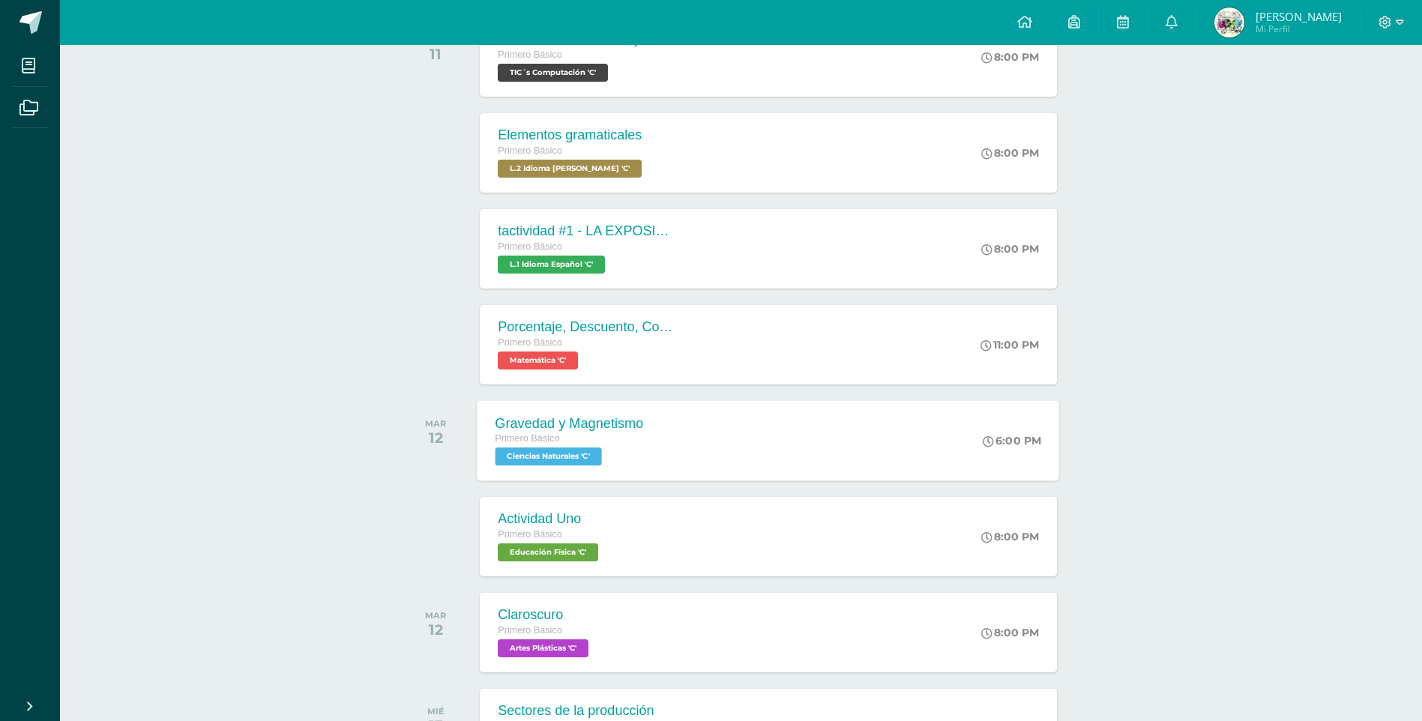
scroll to position [253, 0]
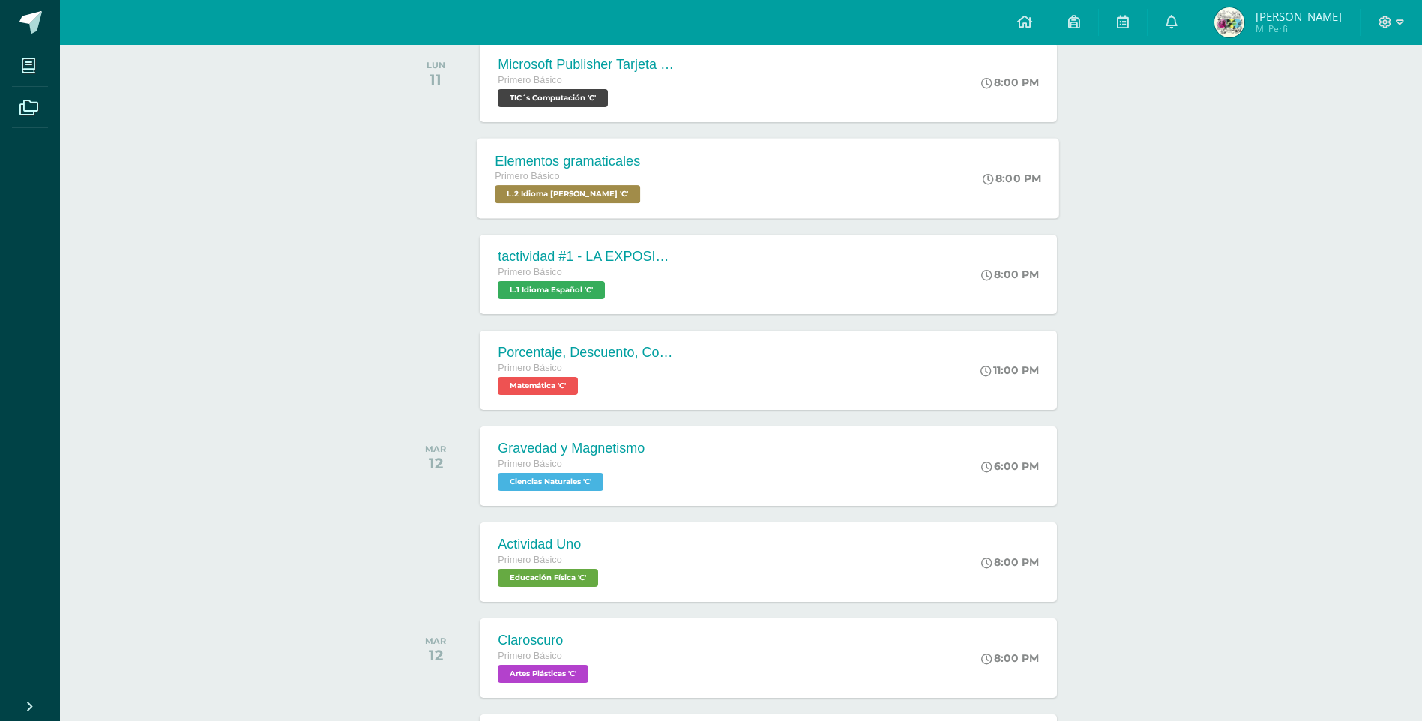
click at [821, 173] on div "Elementos gramaticales Primero Básico L.2 Idioma [PERSON_NAME] 'C' 8:00 PM Elem…" at bounding box center [768, 178] width 582 height 80
click at [819, 182] on div "Elementos gramaticales Primero Básico L.2 Idioma [PERSON_NAME] 'C' 8:00 PM Elem…" at bounding box center [768, 178] width 582 height 80
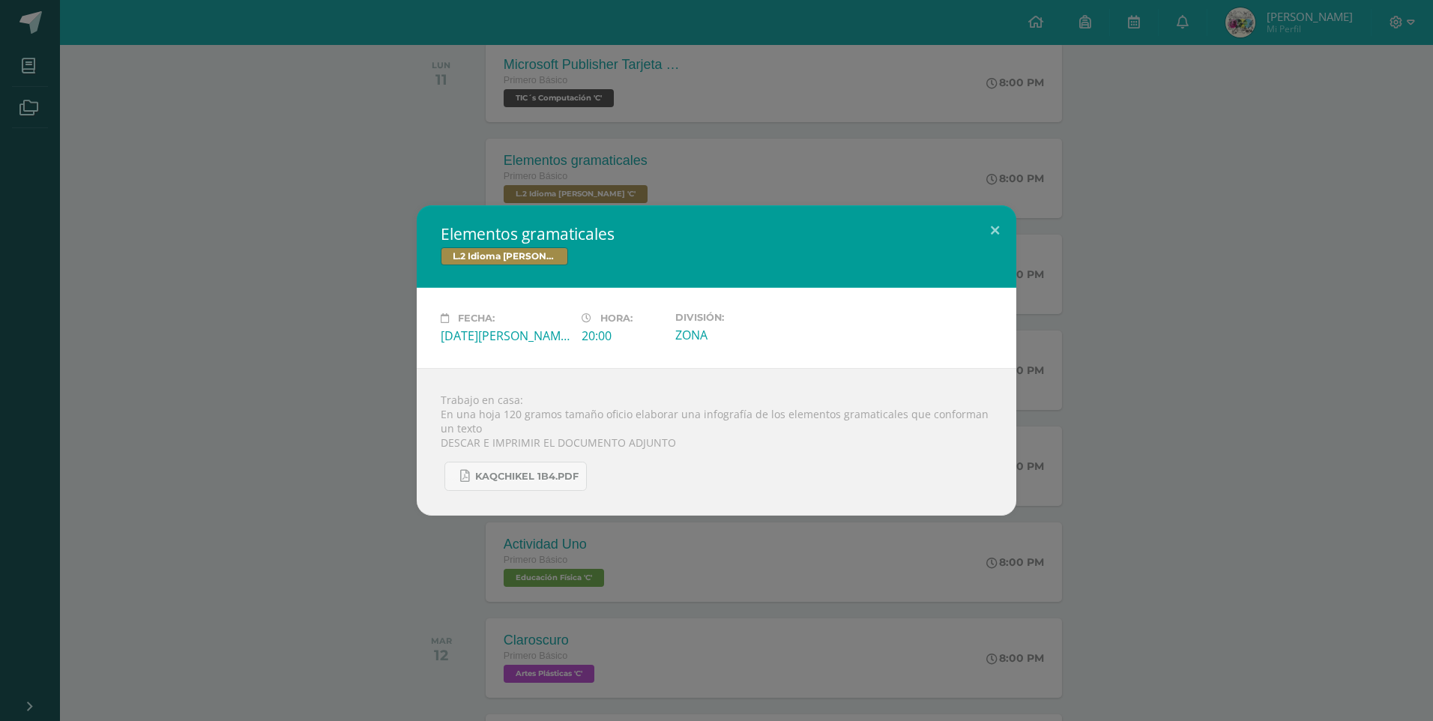
click at [1336, 440] on div "Elementos gramaticales L.2 Idioma [PERSON_NAME] Fecha: [DATE][PERSON_NAME] Hora…" at bounding box center [716, 360] width 1421 height 310
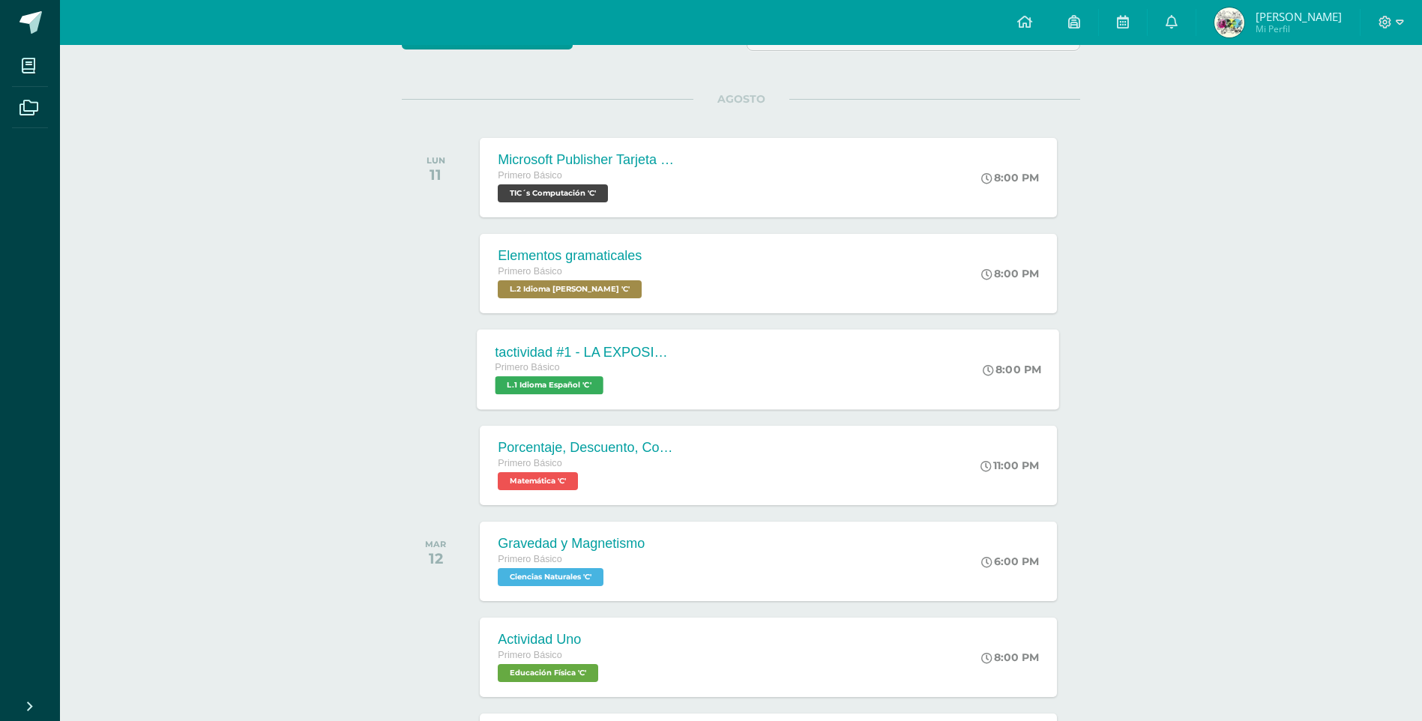
scroll to position [154, 0]
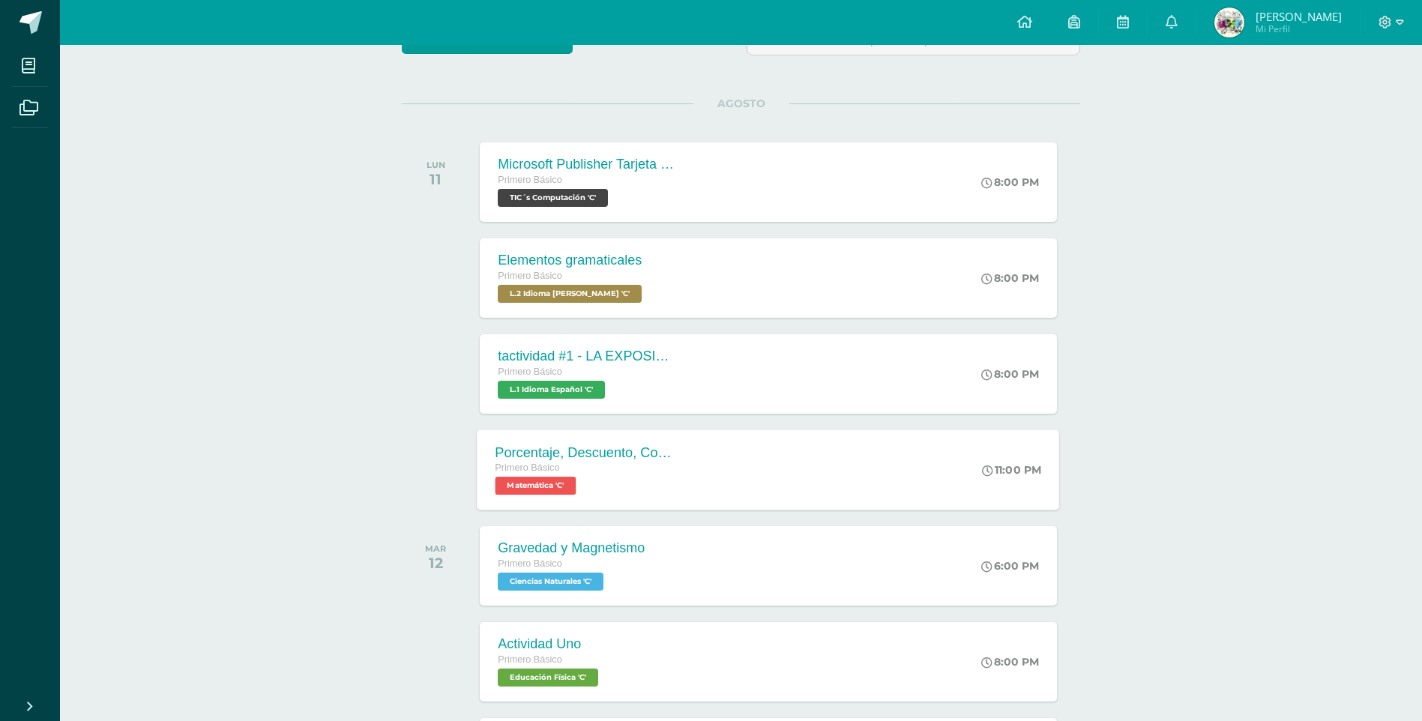
click at [728, 494] on div "Porcentaje, Descuento, Comisión Primero Básico Matemática 'C' 11:00 PM Porcenta…" at bounding box center [768, 469] width 582 height 80
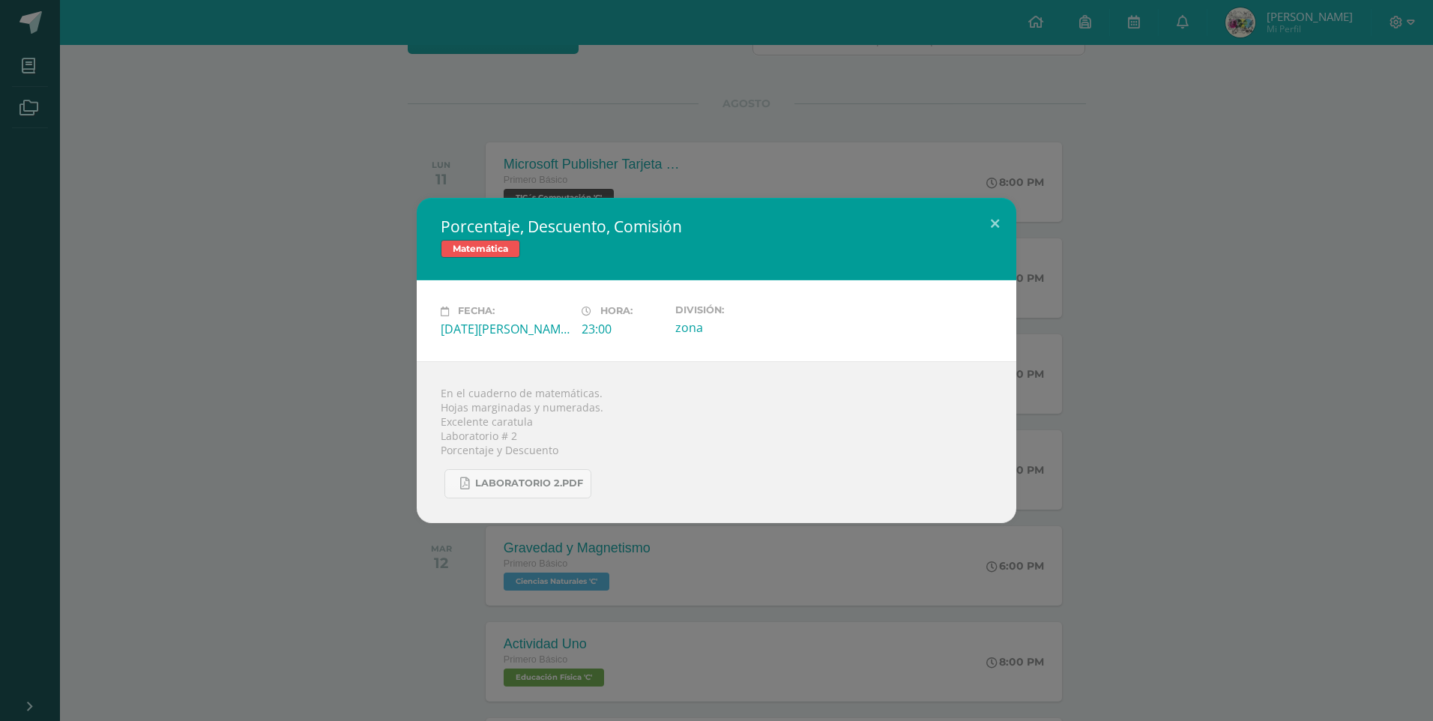
click at [166, 319] on div "Porcentaje, Descuento, Comisión Matemática Fecha: [DATE][PERSON_NAME] Hora: 23:…" at bounding box center [716, 360] width 1421 height 325
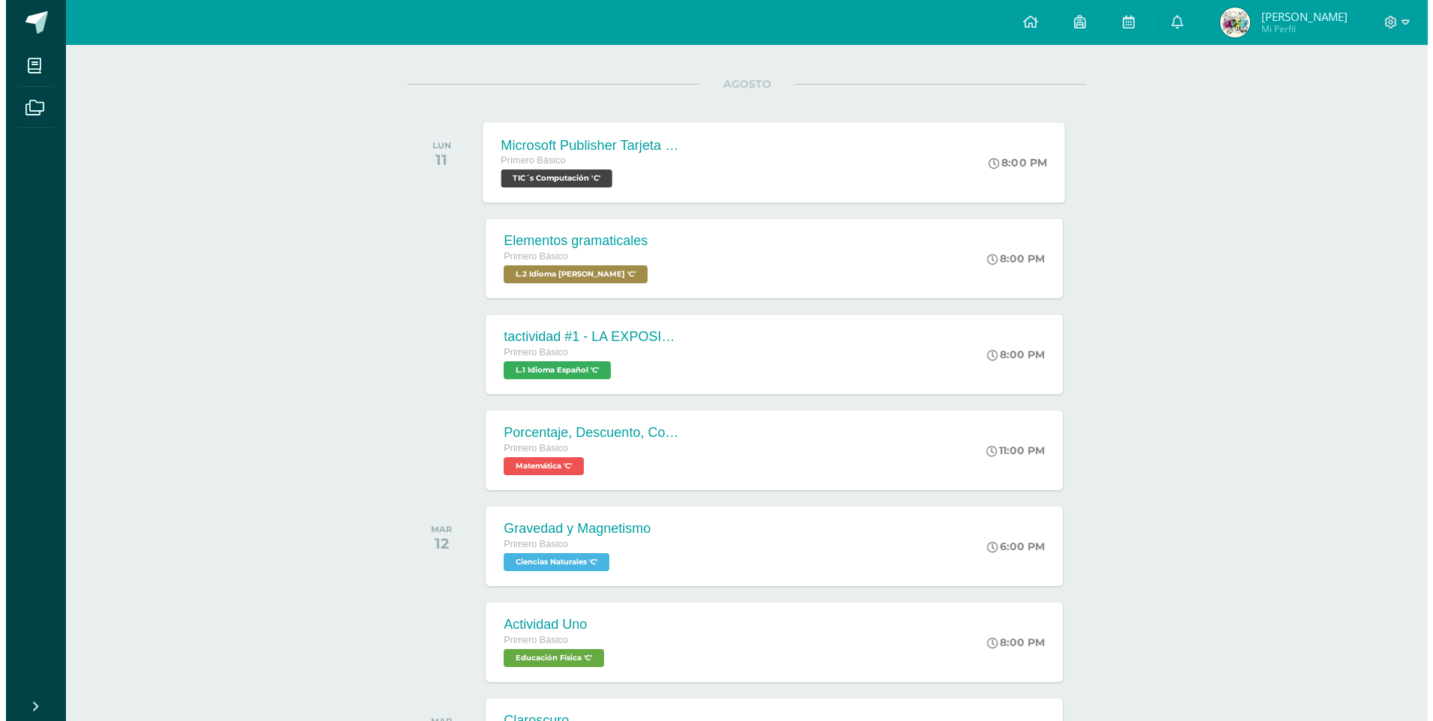
scroll to position [178, 0]
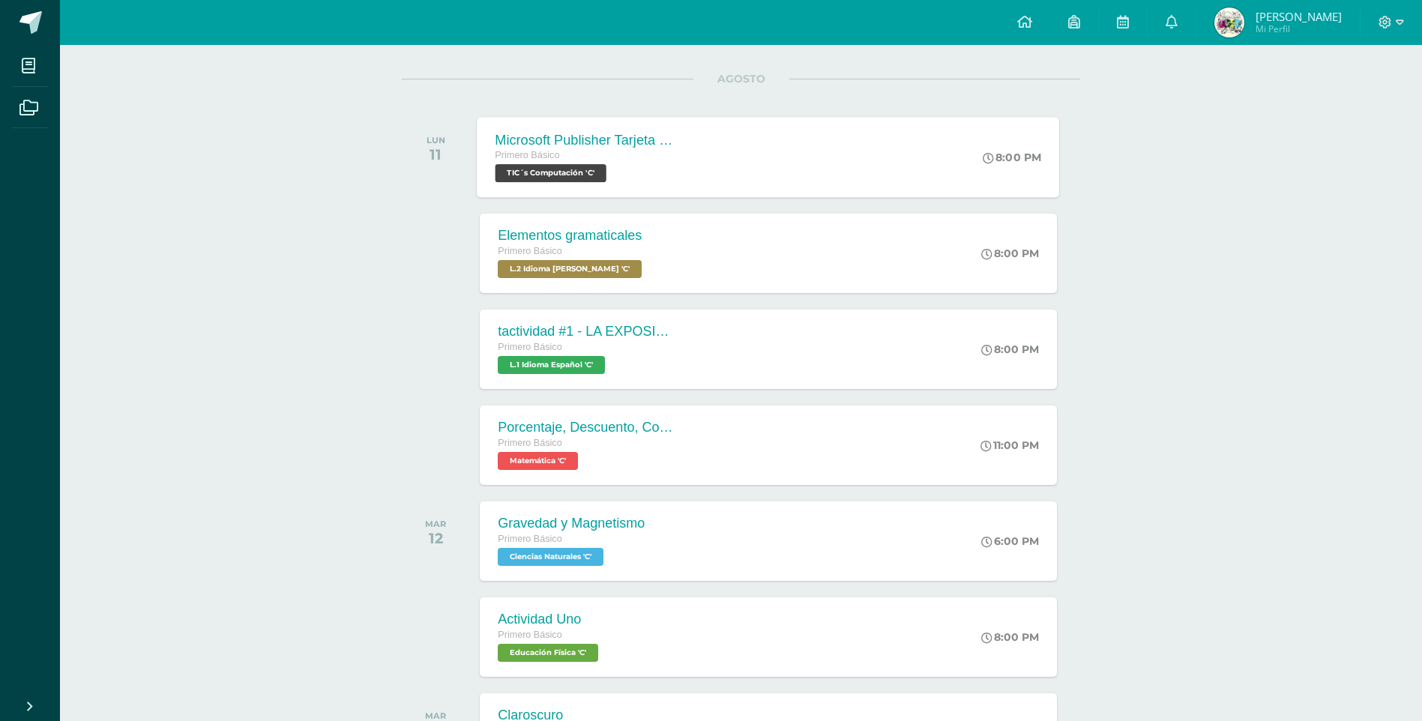
click at [719, 172] on div "Microsoft Publisher Tarjeta de invitación Primero Básico TIC´s Computación 'C' …" at bounding box center [768, 157] width 582 height 80
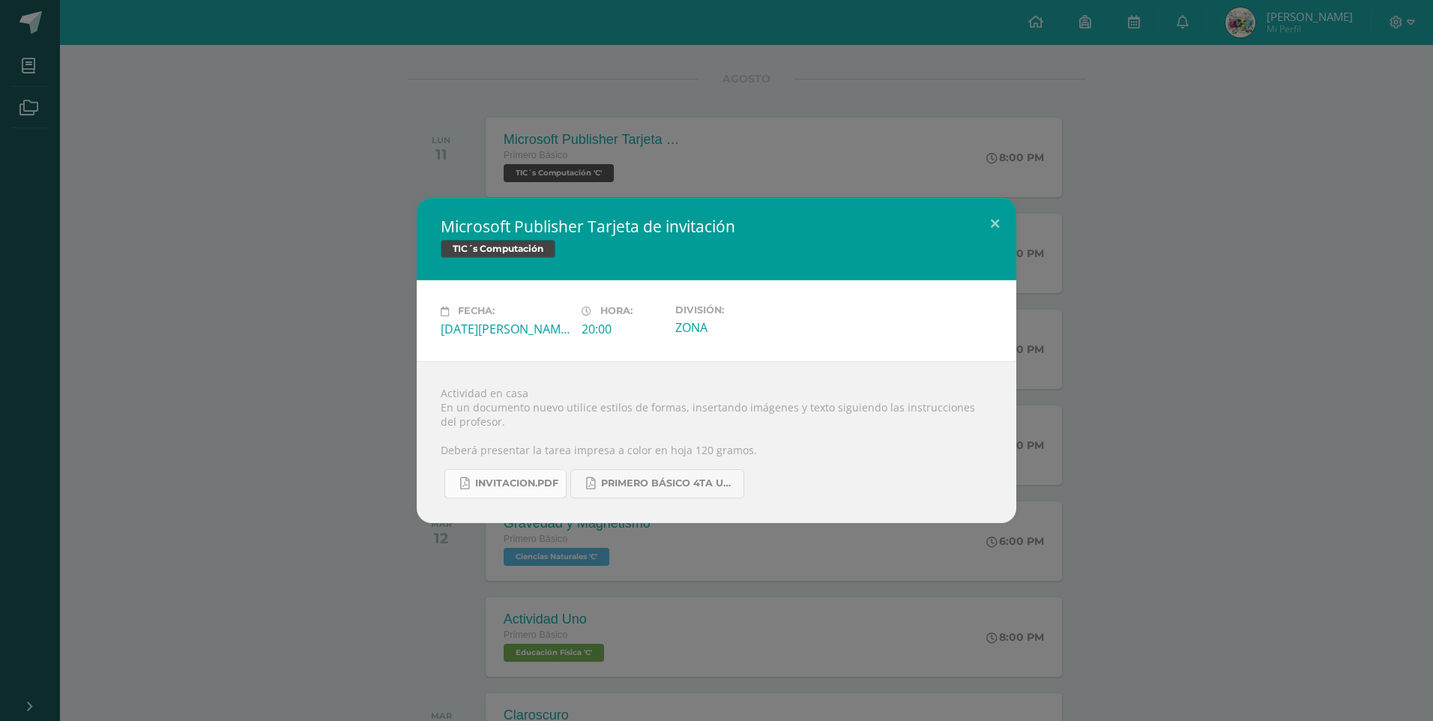
click at [541, 489] on span "INVITACION.pdf" at bounding box center [516, 483] width 83 height 12
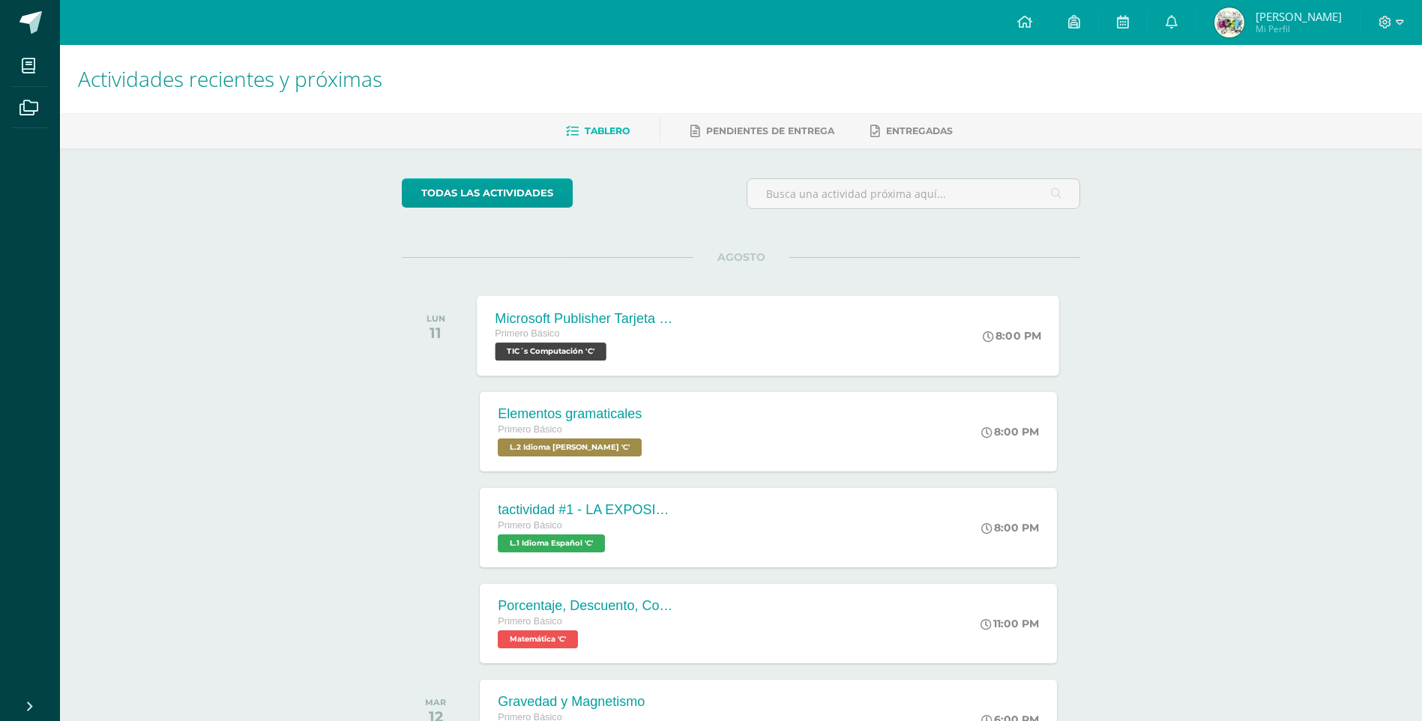
click at [699, 332] on div "Microsoft Publisher Tarjeta de invitación Primero Básico TIC´s Computación 'C' …" at bounding box center [768, 335] width 582 height 80
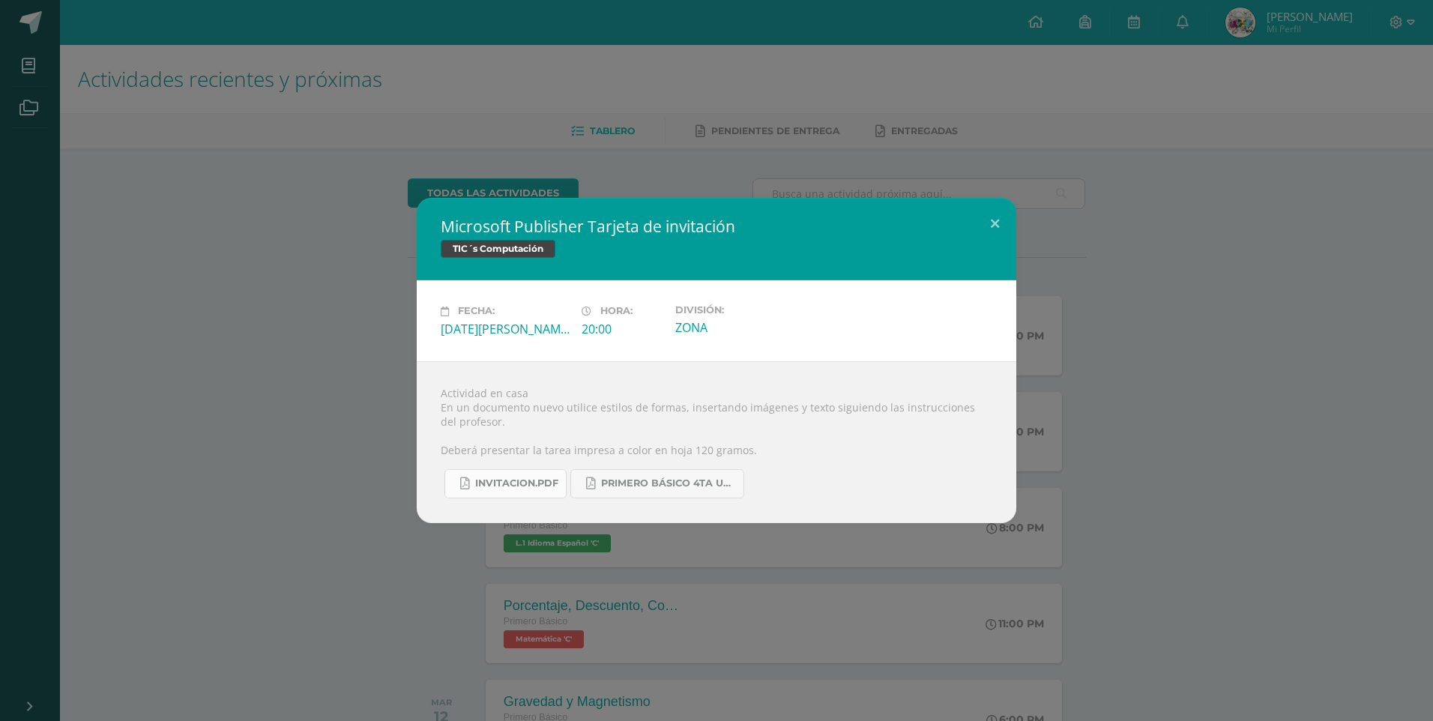
click at [497, 492] on link "INVITACION.pdf" at bounding box center [505, 483] width 122 height 29
